Goal: Transaction & Acquisition: Book appointment/travel/reservation

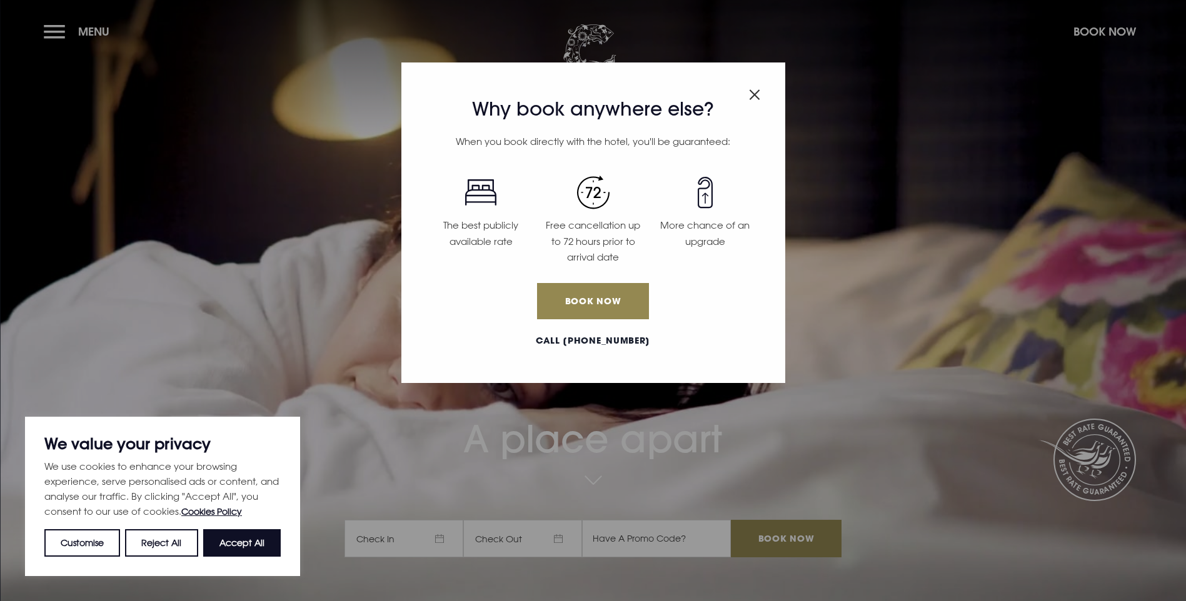
click at [754, 94] on img "Close modal" at bounding box center [754, 94] width 11 height 11
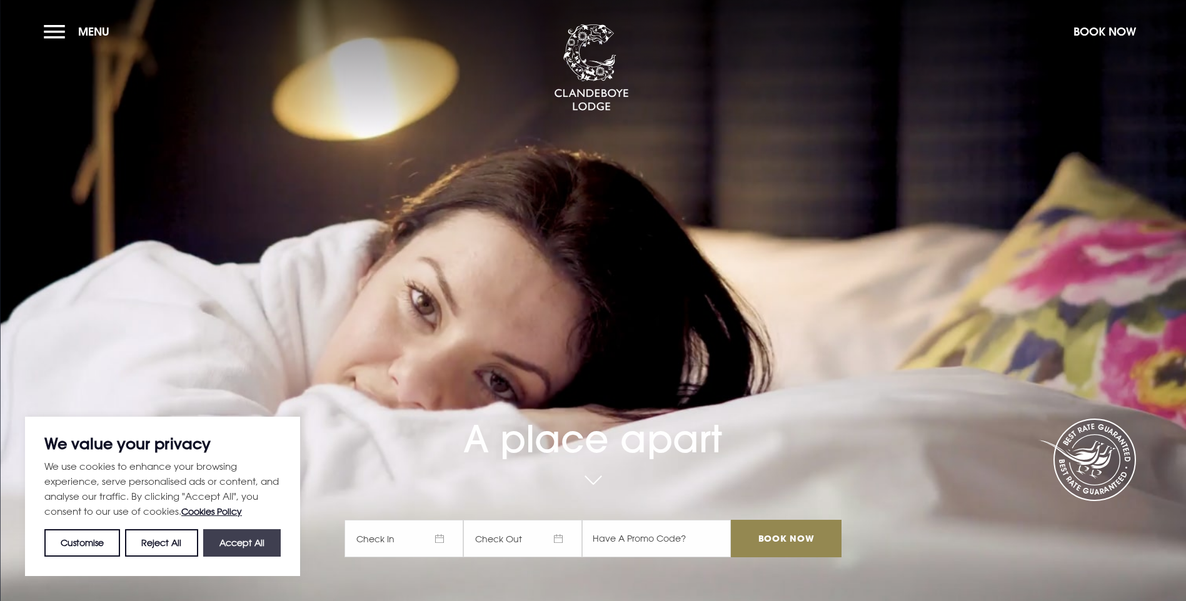
click at [245, 539] on button "Accept All" at bounding box center [242, 543] width 78 height 28
checkbox input "true"
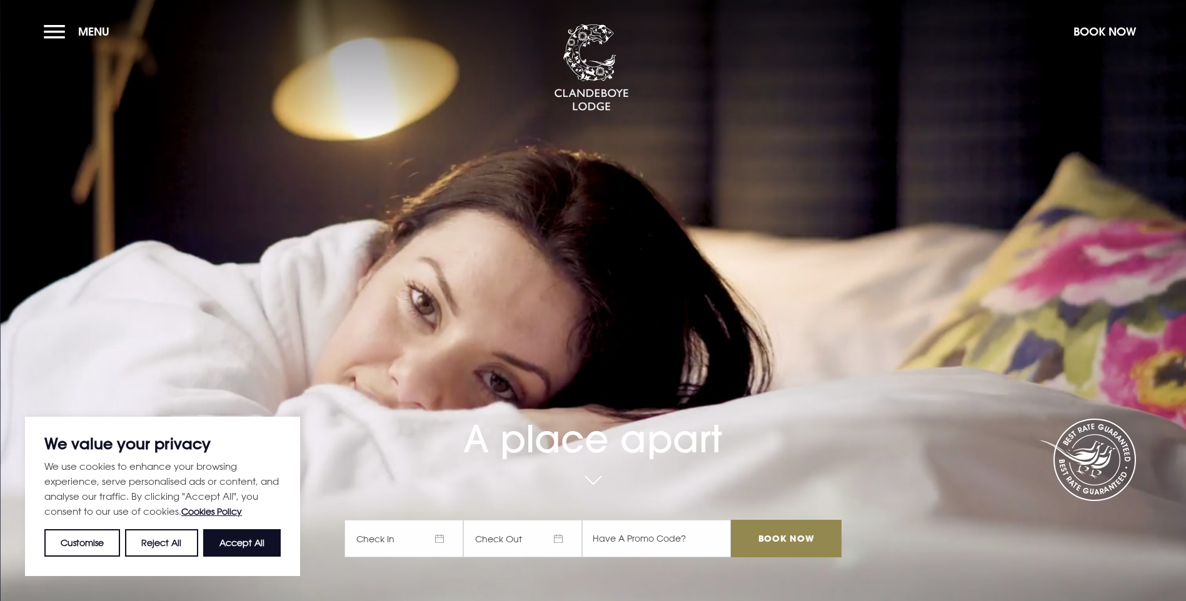
checkbox input "true"
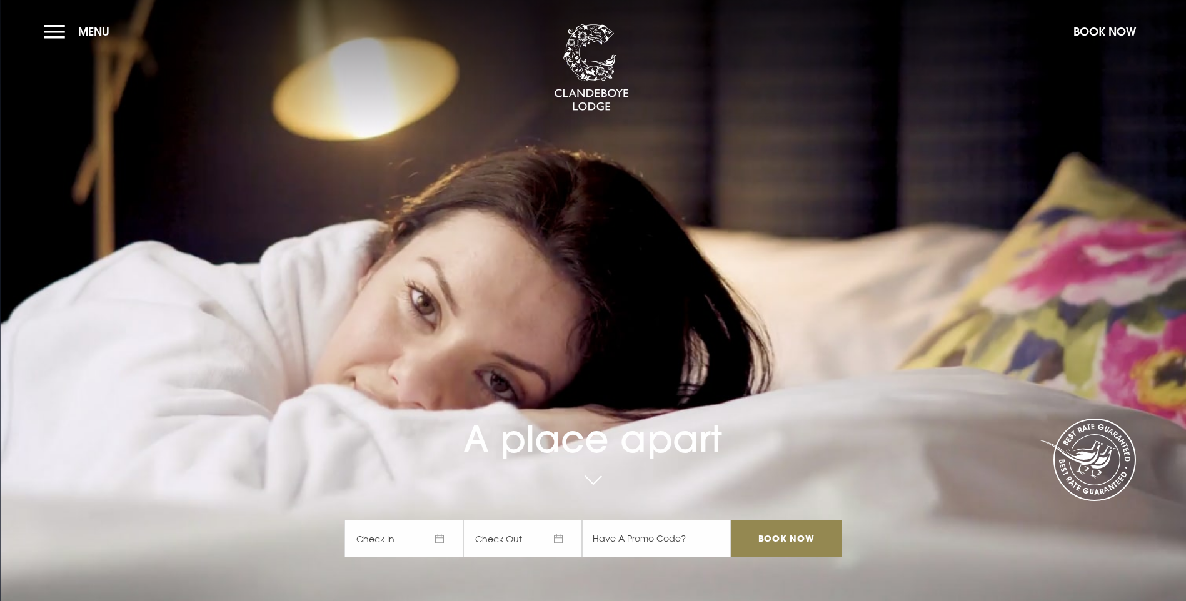
click at [446, 520] on span "Check In" at bounding box center [403, 539] width 119 height 38
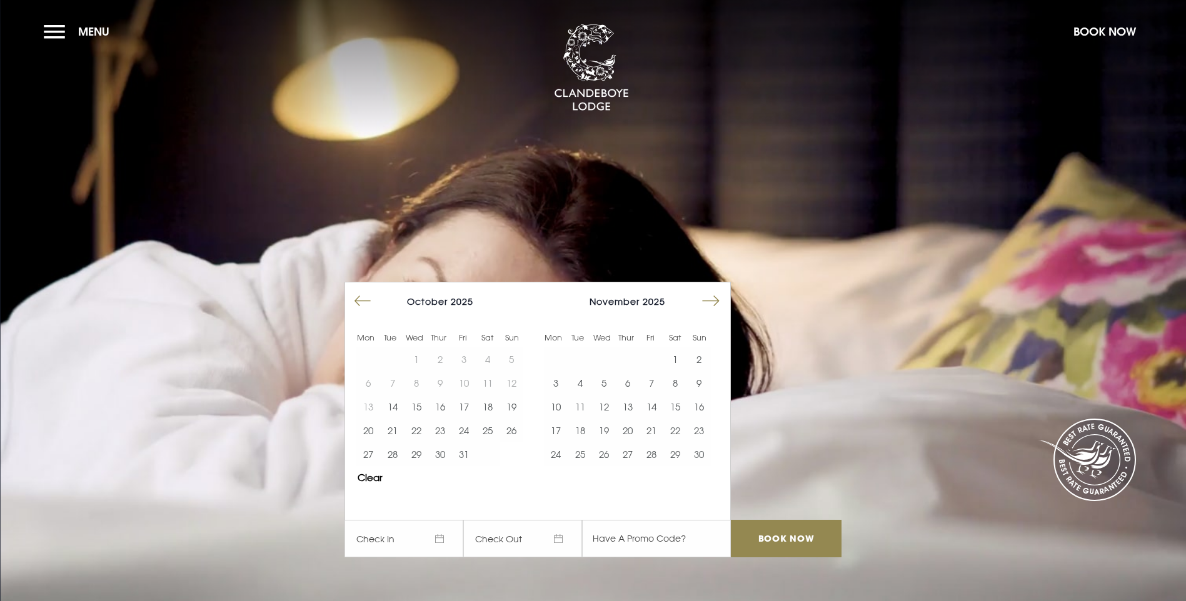
click at [723, 289] on button "Move forward to switch to the next month." at bounding box center [711, 301] width 24 height 24
click at [609, 419] on button "24" at bounding box center [604, 431] width 24 height 24
click at [655, 419] on button "26" at bounding box center [651, 431] width 24 height 24
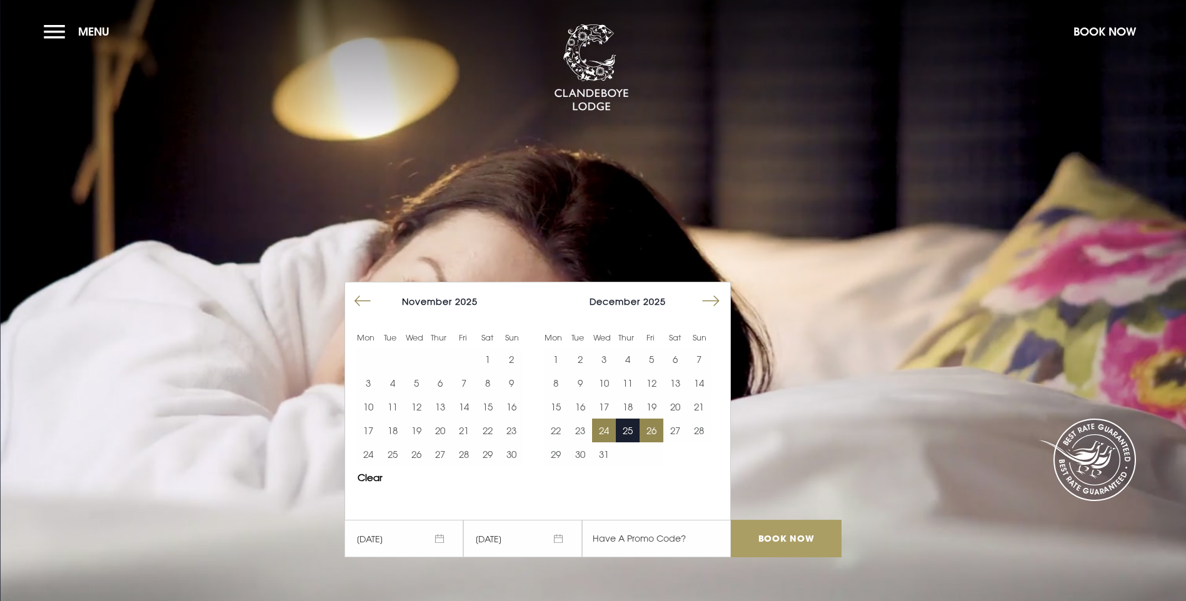
click at [796, 520] on input "Book Now" at bounding box center [786, 539] width 110 height 38
